Goal: Check status

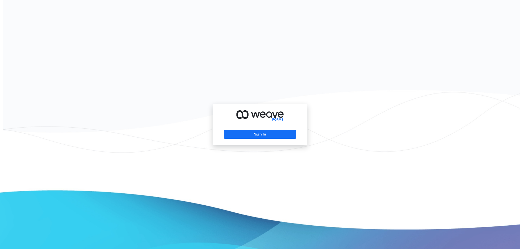
click at [286, 129] on div "Sign In" at bounding box center [260, 124] width 95 height 41
click at [285, 133] on button "Sign In" at bounding box center [260, 134] width 72 height 9
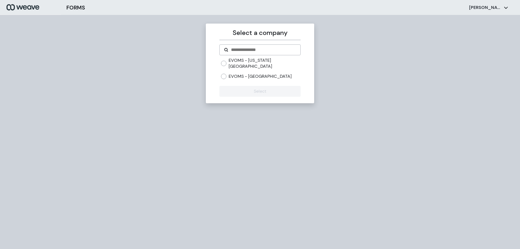
click at [229, 73] on label "EVOMS - [GEOGRAPHIC_DATA]" at bounding box center [260, 76] width 63 height 6
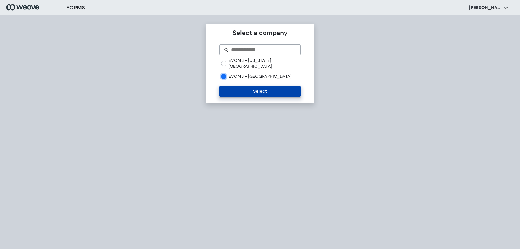
click at [236, 86] on button "Select" at bounding box center [259, 91] width 81 height 11
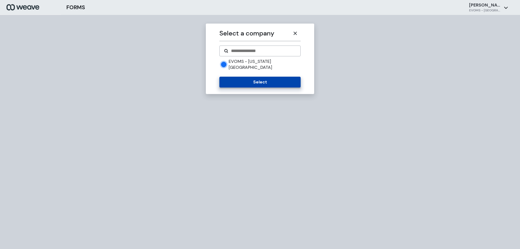
click at [240, 77] on button "Select" at bounding box center [259, 82] width 81 height 11
